Goal: Information Seeking & Learning: Learn about a topic

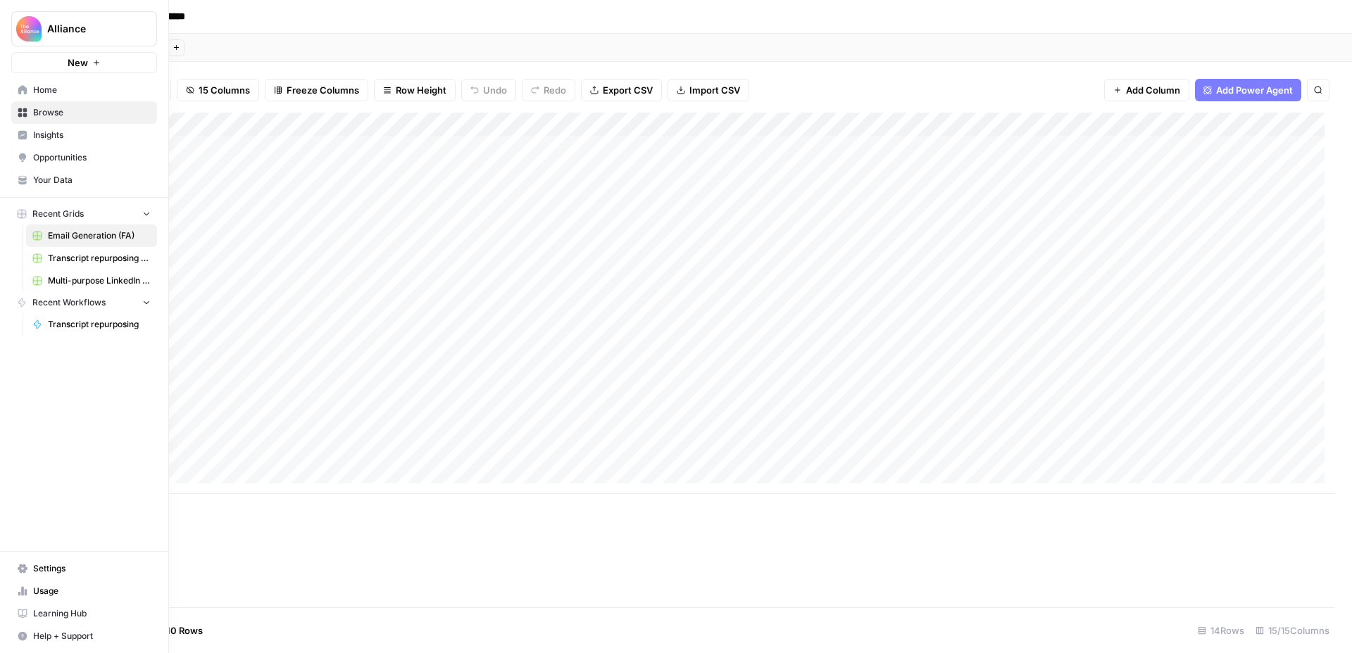
click at [34, 87] on span "Home" at bounding box center [92, 90] width 118 height 13
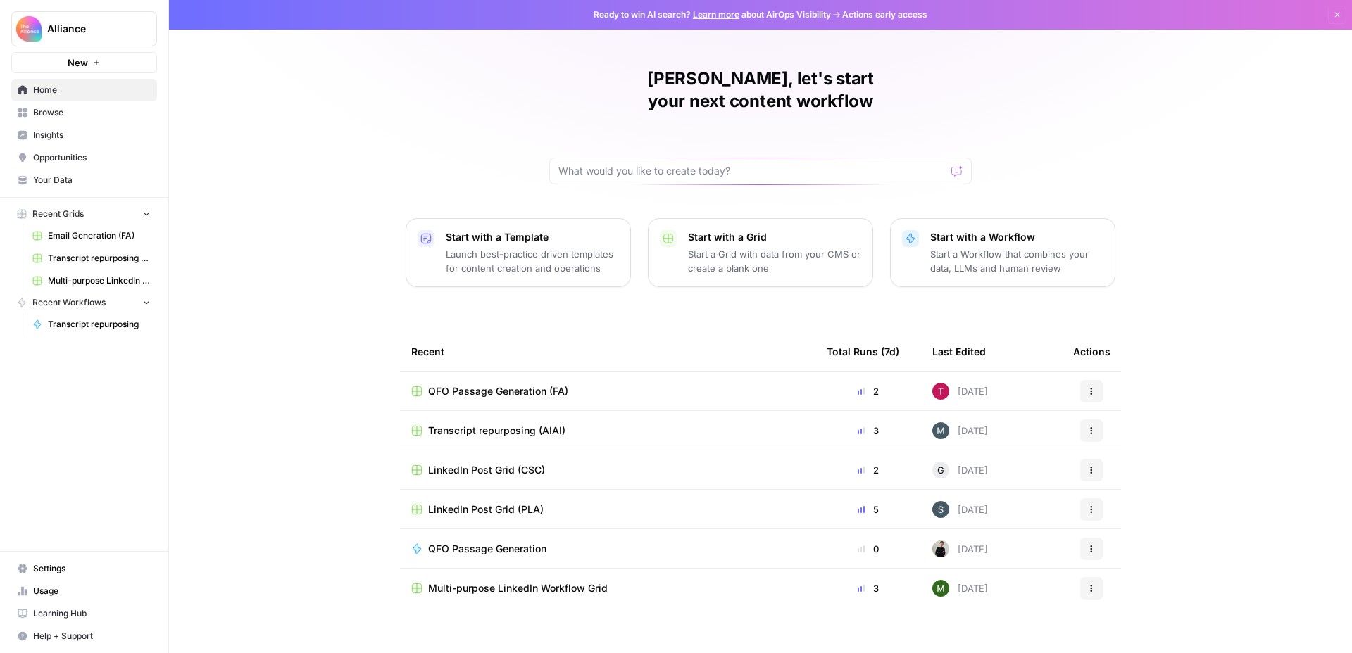
click at [69, 108] on span "Browse" at bounding box center [92, 112] width 118 height 13
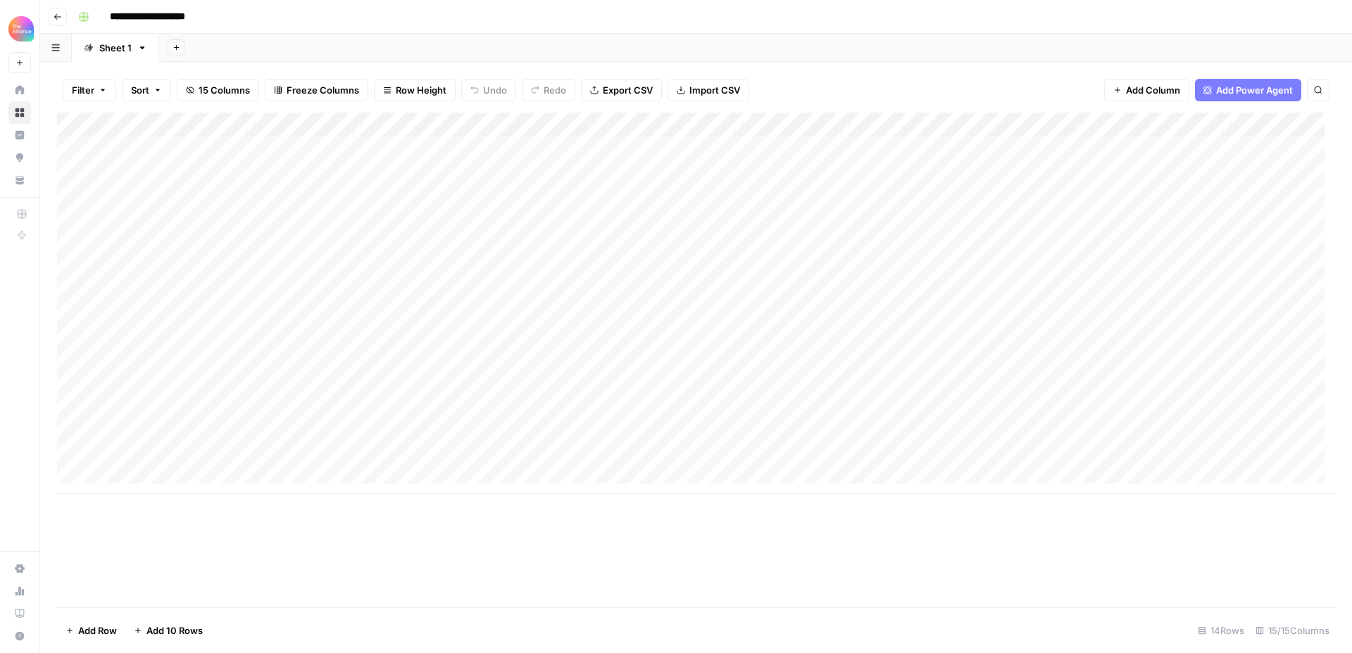
click at [150, 13] on input "**********" at bounding box center [161, 17] width 115 height 23
click at [79, 18] on icon "button" at bounding box center [84, 17] width 10 height 10
click at [58, 18] on icon "button" at bounding box center [58, 17] width 8 height 8
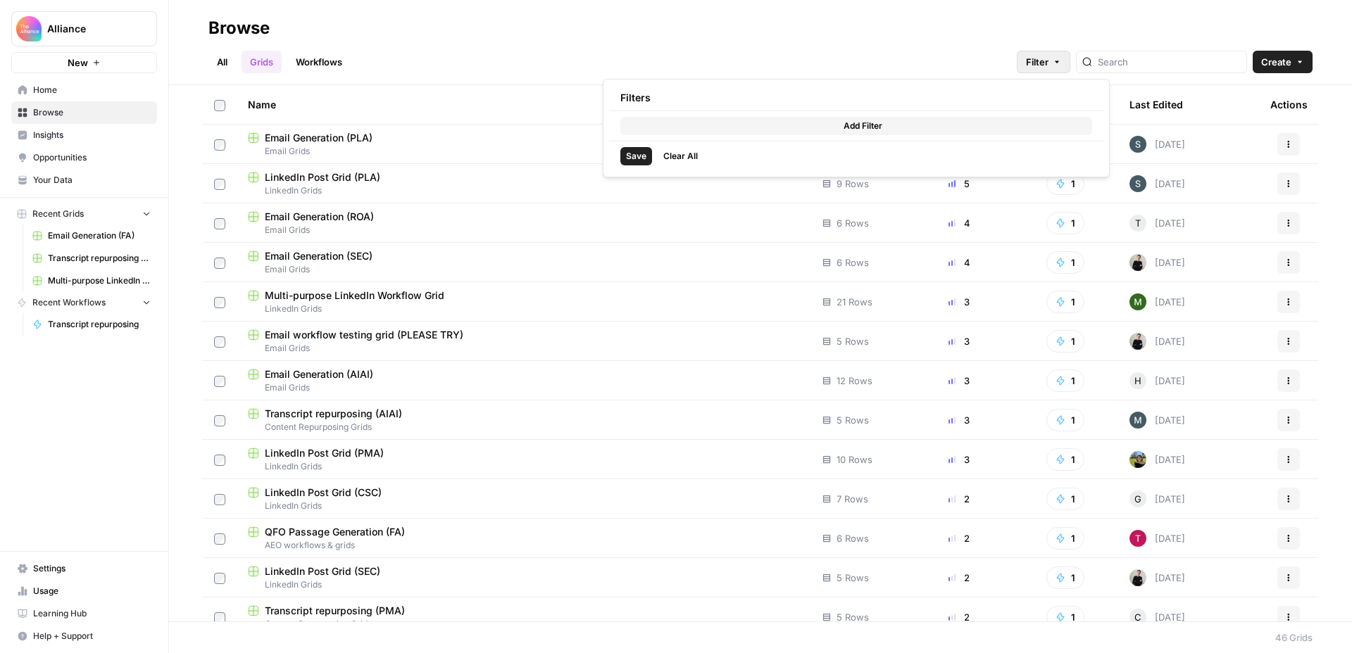
click at [1070, 68] on button "Filter" at bounding box center [1044, 62] width 54 height 23
click at [1170, 67] on input "search" at bounding box center [1169, 62] width 143 height 14
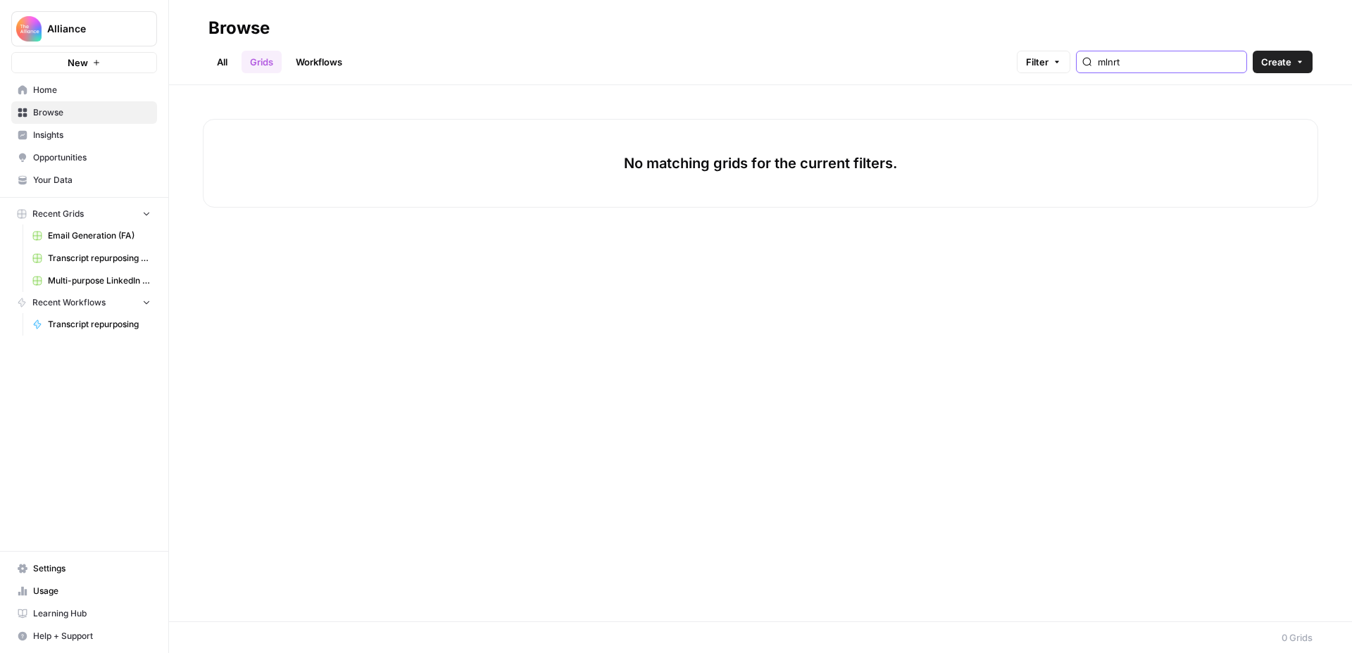
type input "mlnrt"
type input "i"
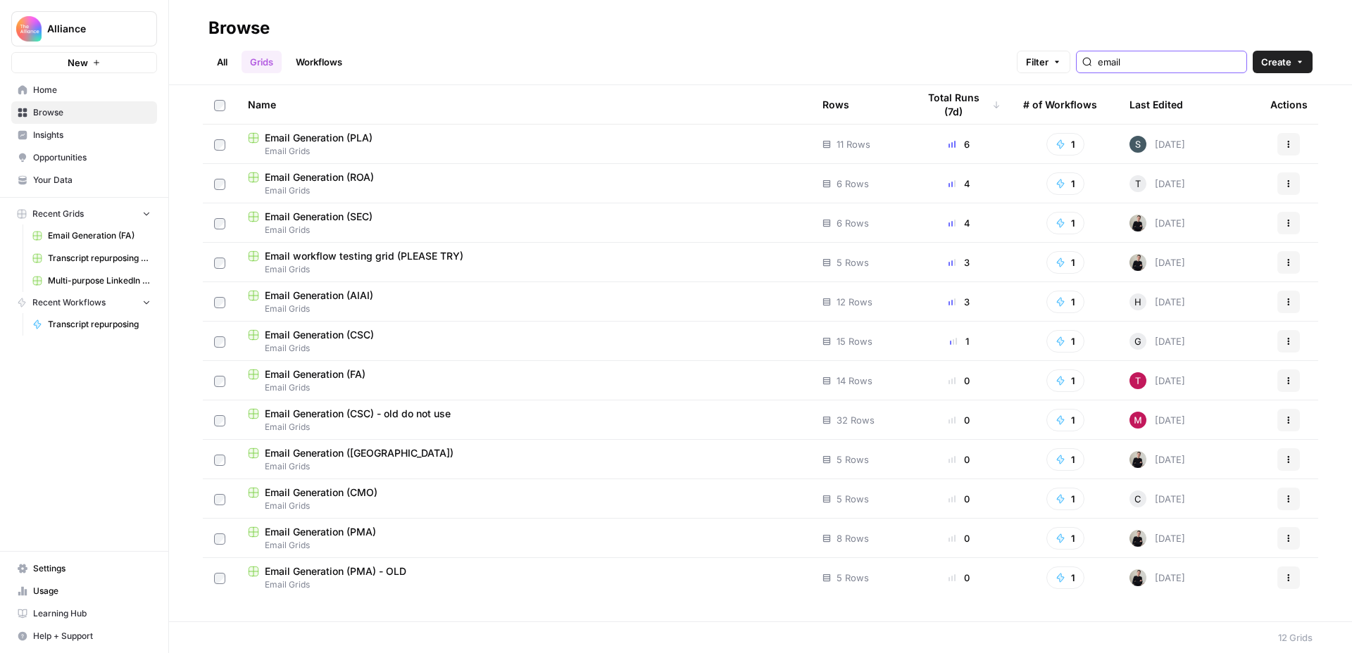
type input "email"
click at [480, 449] on div "Email Generation ([GEOGRAPHIC_DATA])" at bounding box center [524, 453] width 552 height 14
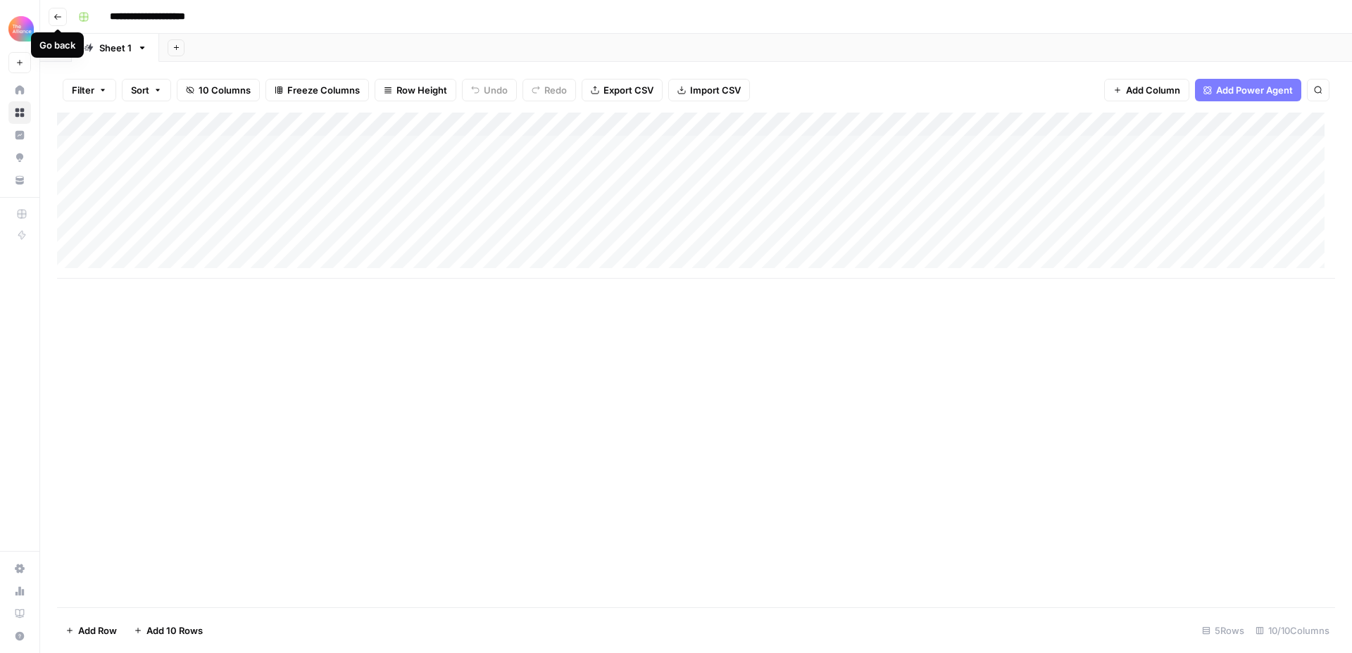
click at [56, 15] on icon "button" at bounding box center [58, 17] width 8 height 8
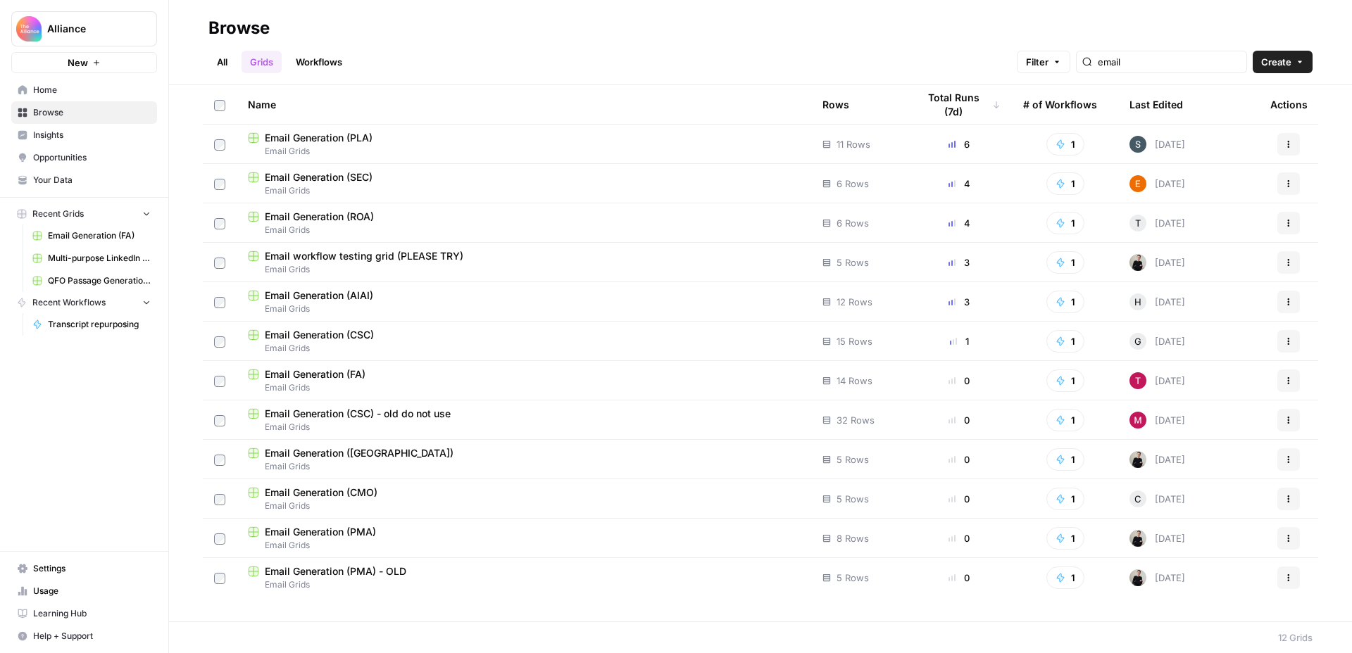
click at [218, 65] on link "All" at bounding box center [221, 62] width 27 height 23
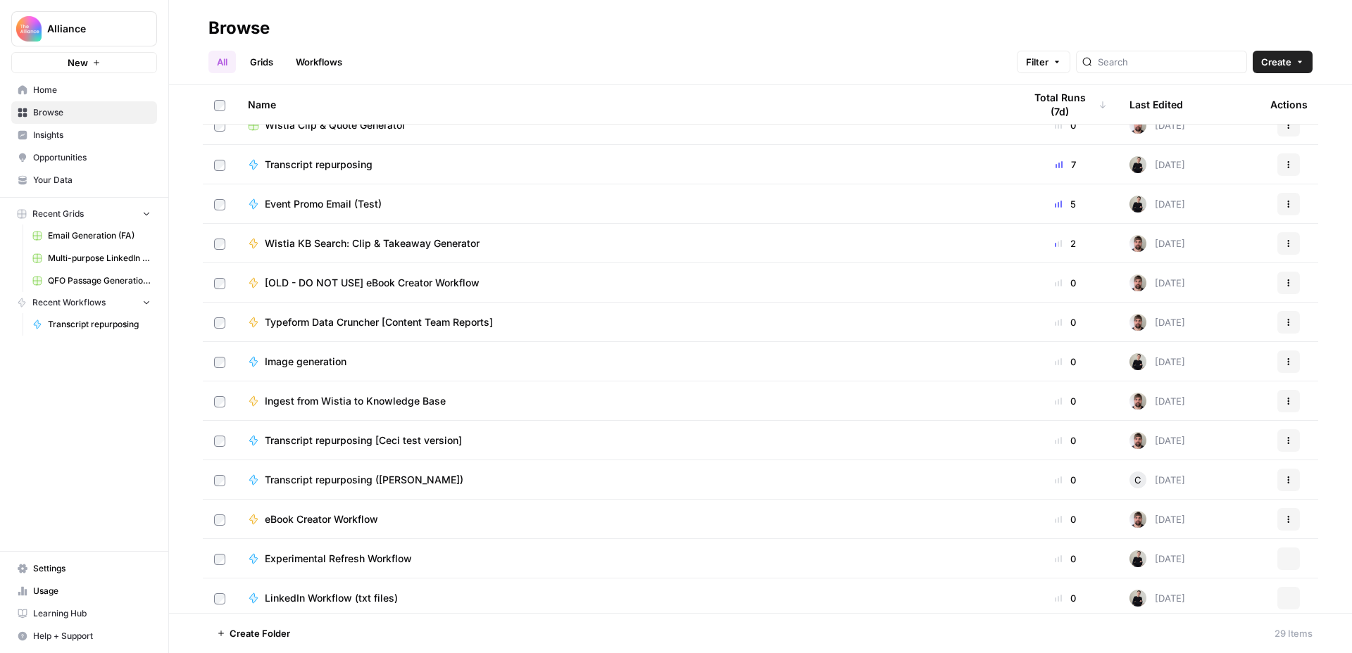
scroll to position [655, 0]
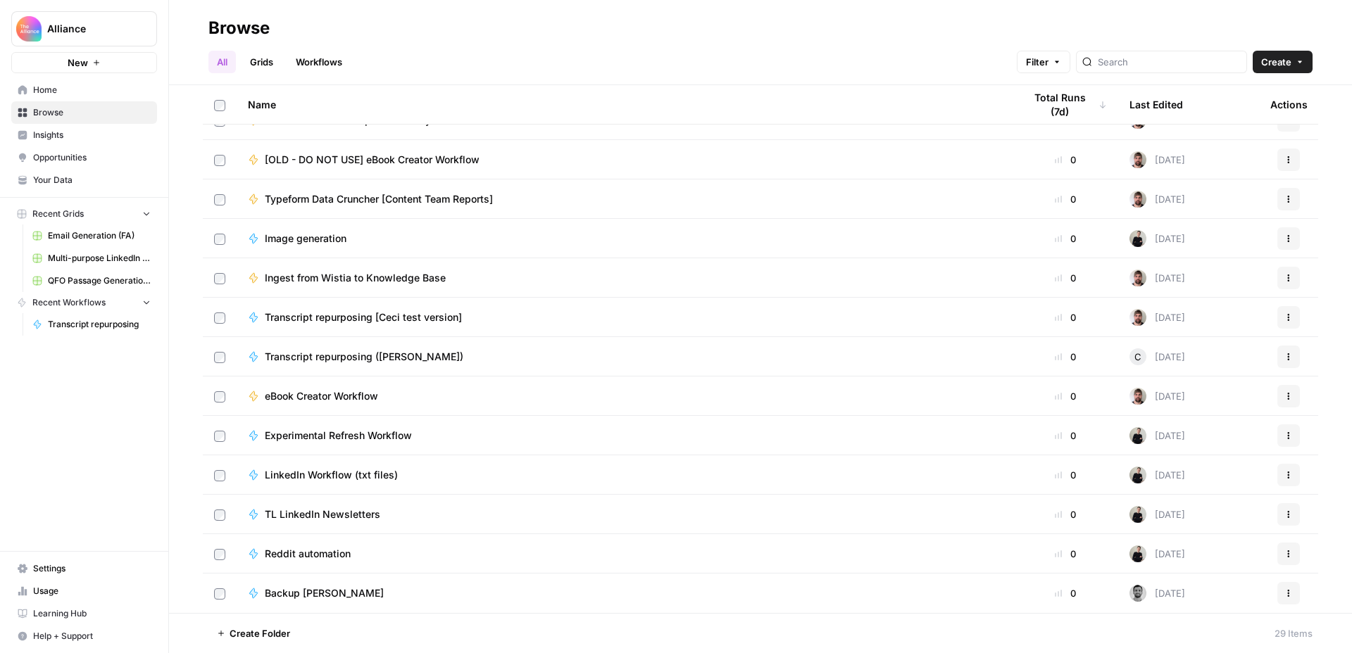
click at [468, 392] on div "eBook Creator Workflow" at bounding box center [624, 396] width 753 height 14
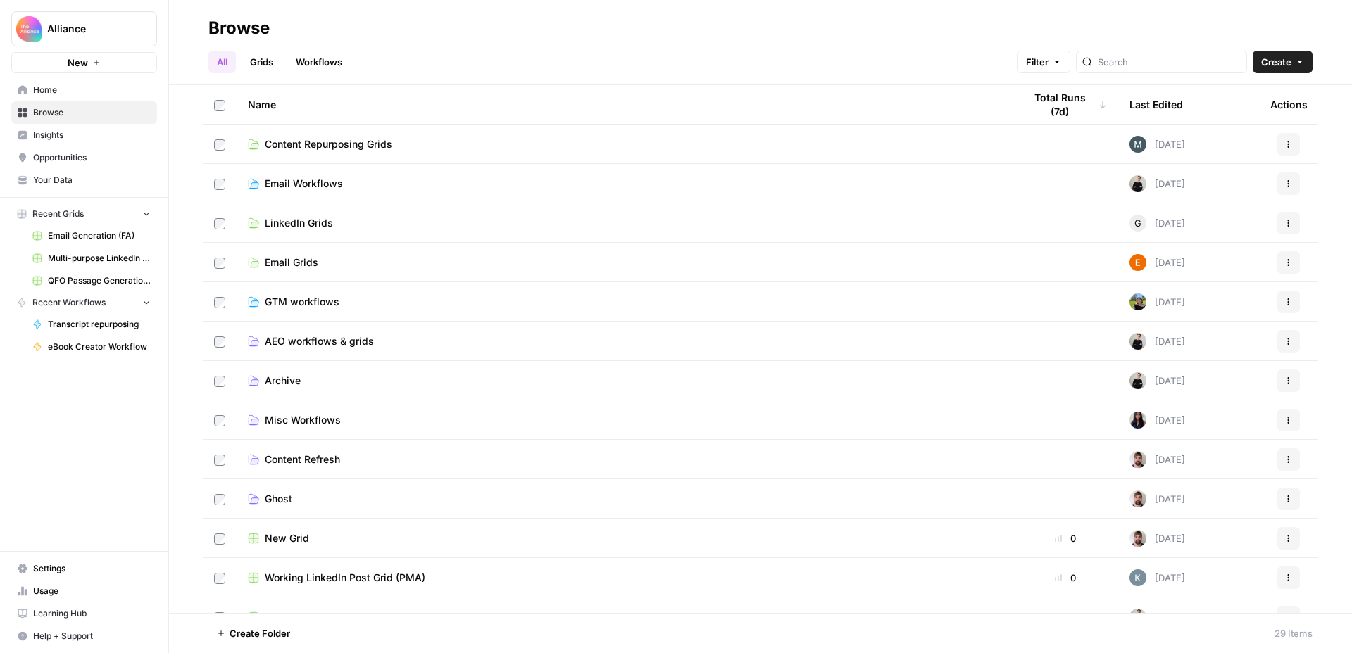
click at [606, 17] on div "Browse" at bounding box center [760, 28] width 1104 height 23
click at [326, 416] on span "Misc Workflows" at bounding box center [303, 420] width 76 height 14
